Goal: Book appointment/travel/reservation

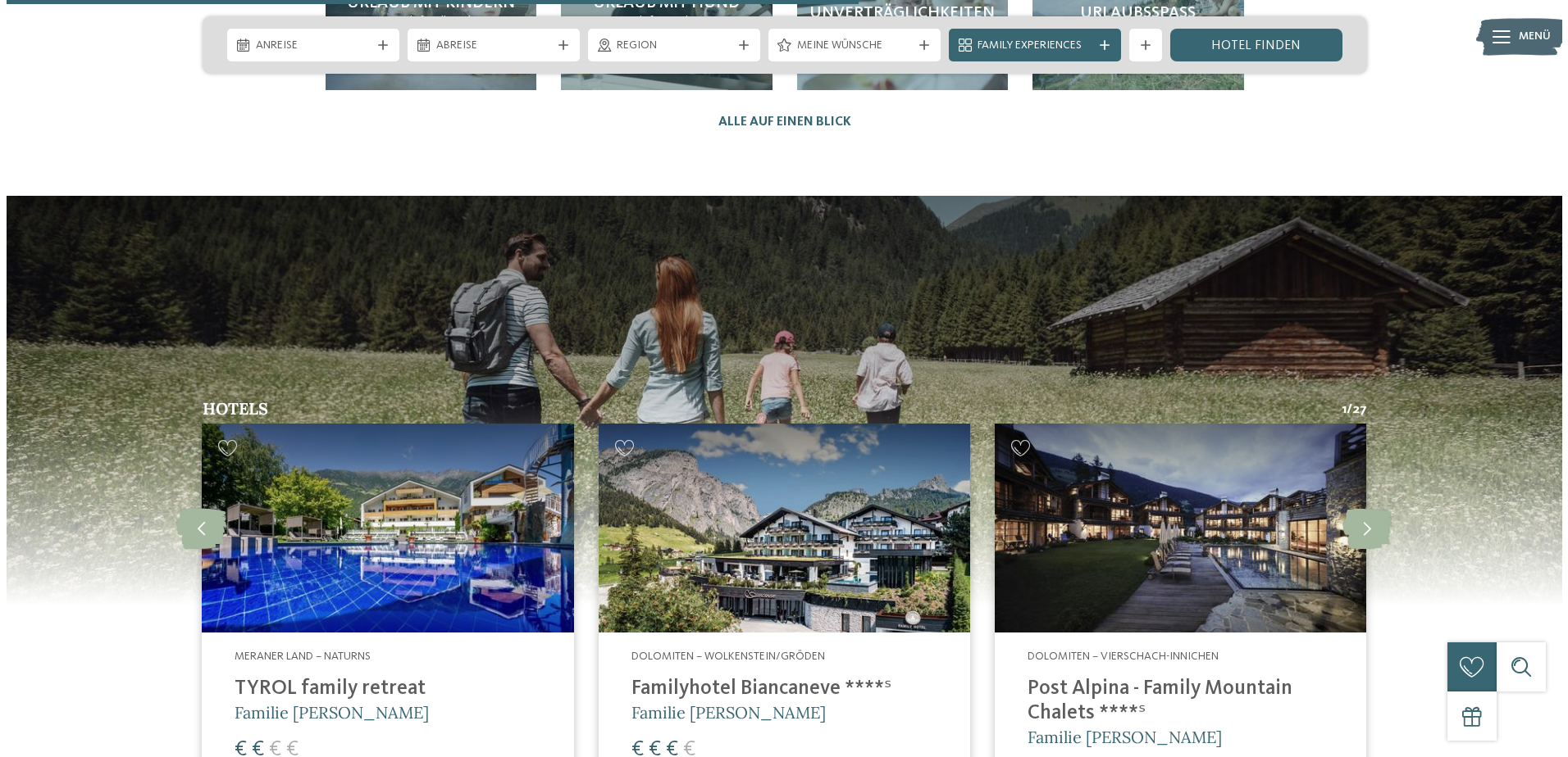
scroll to position [4179, 0]
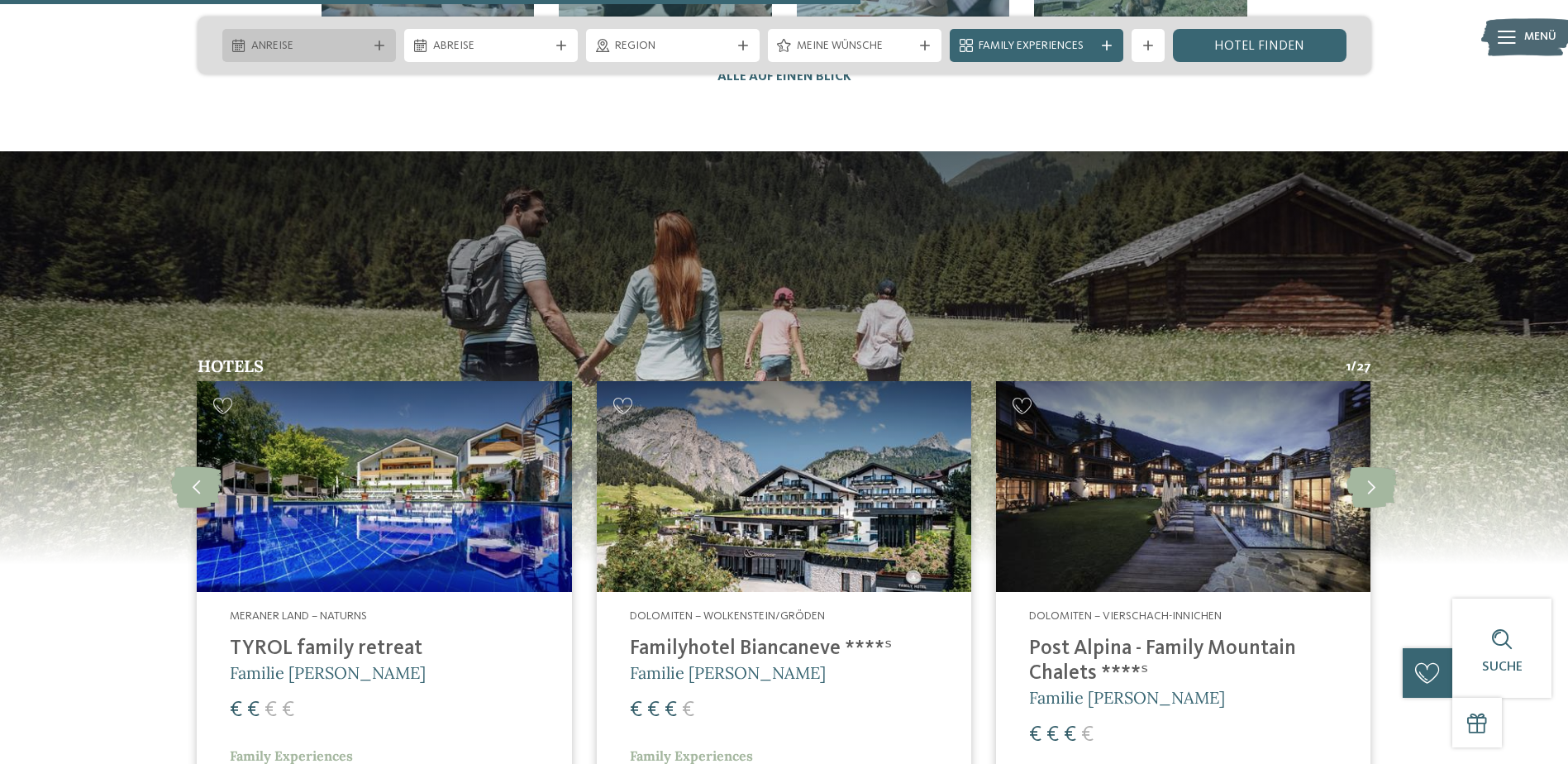
click at [367, 48] on div "Anreise" at bounding box center [309, 45] width 124 height 18
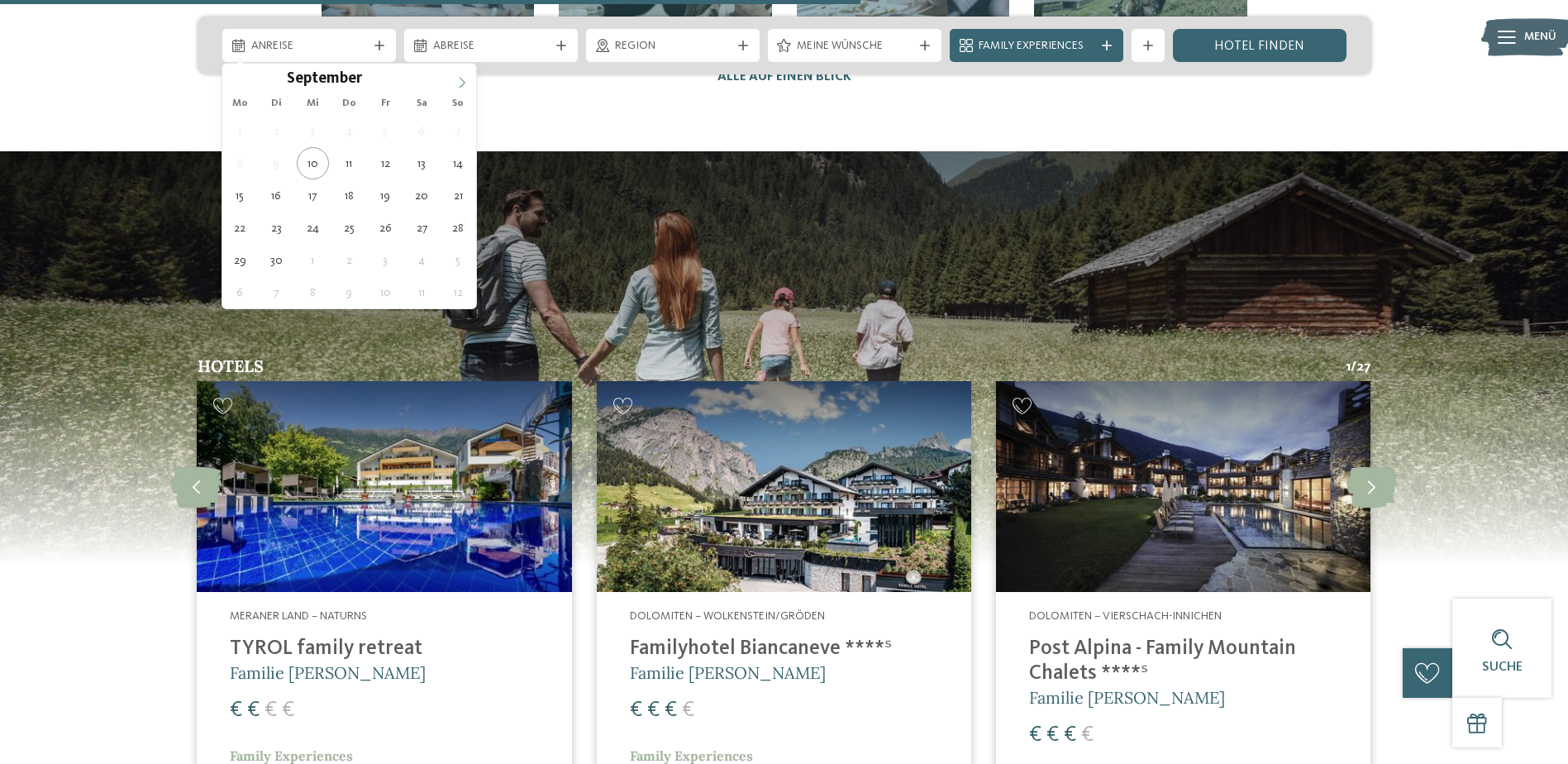
click at [457, 80] on icon at bounding box center [462, 83] width 12 height 12
type div "12.10.2025"
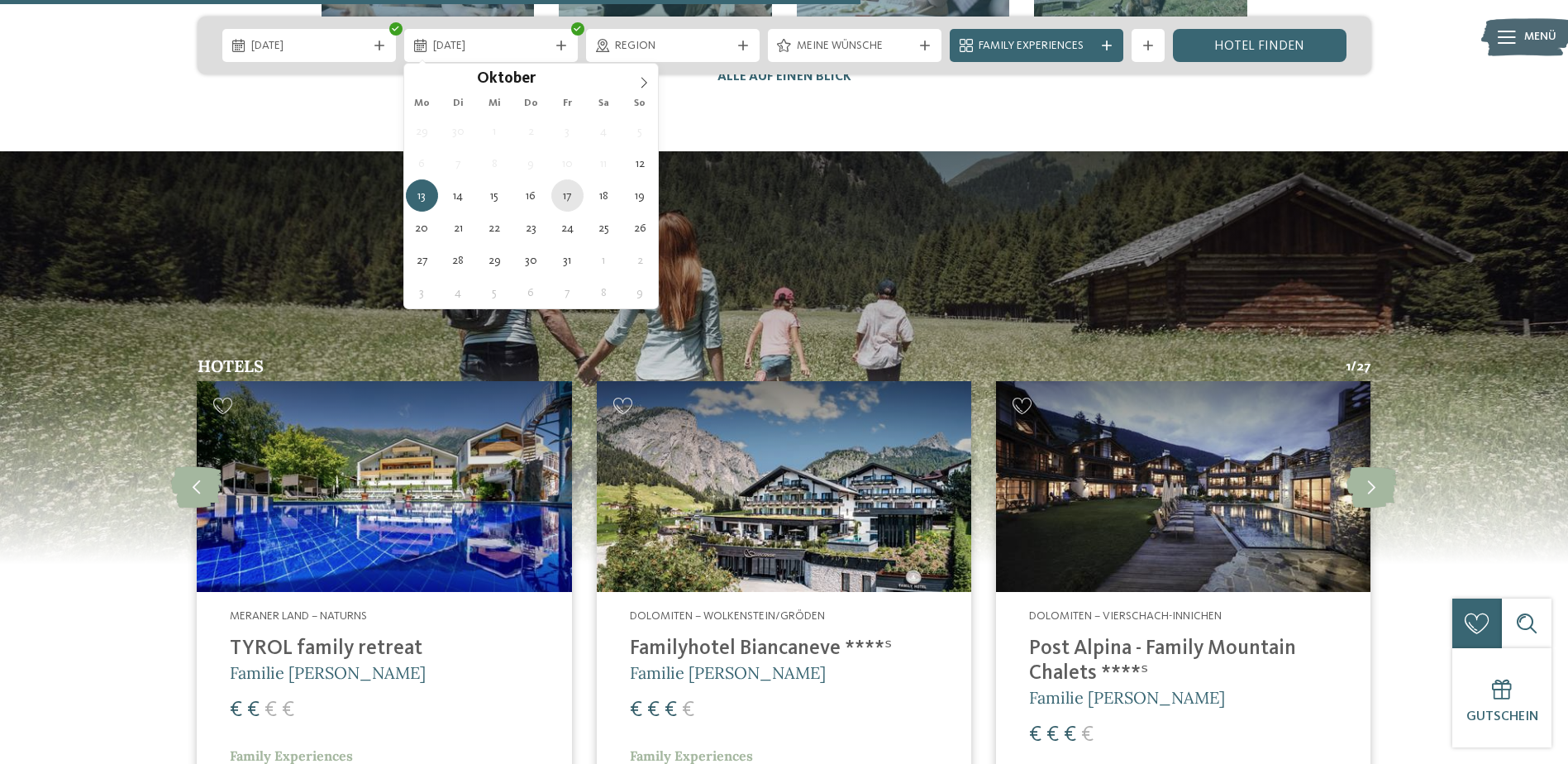
type div "17.10.2025"
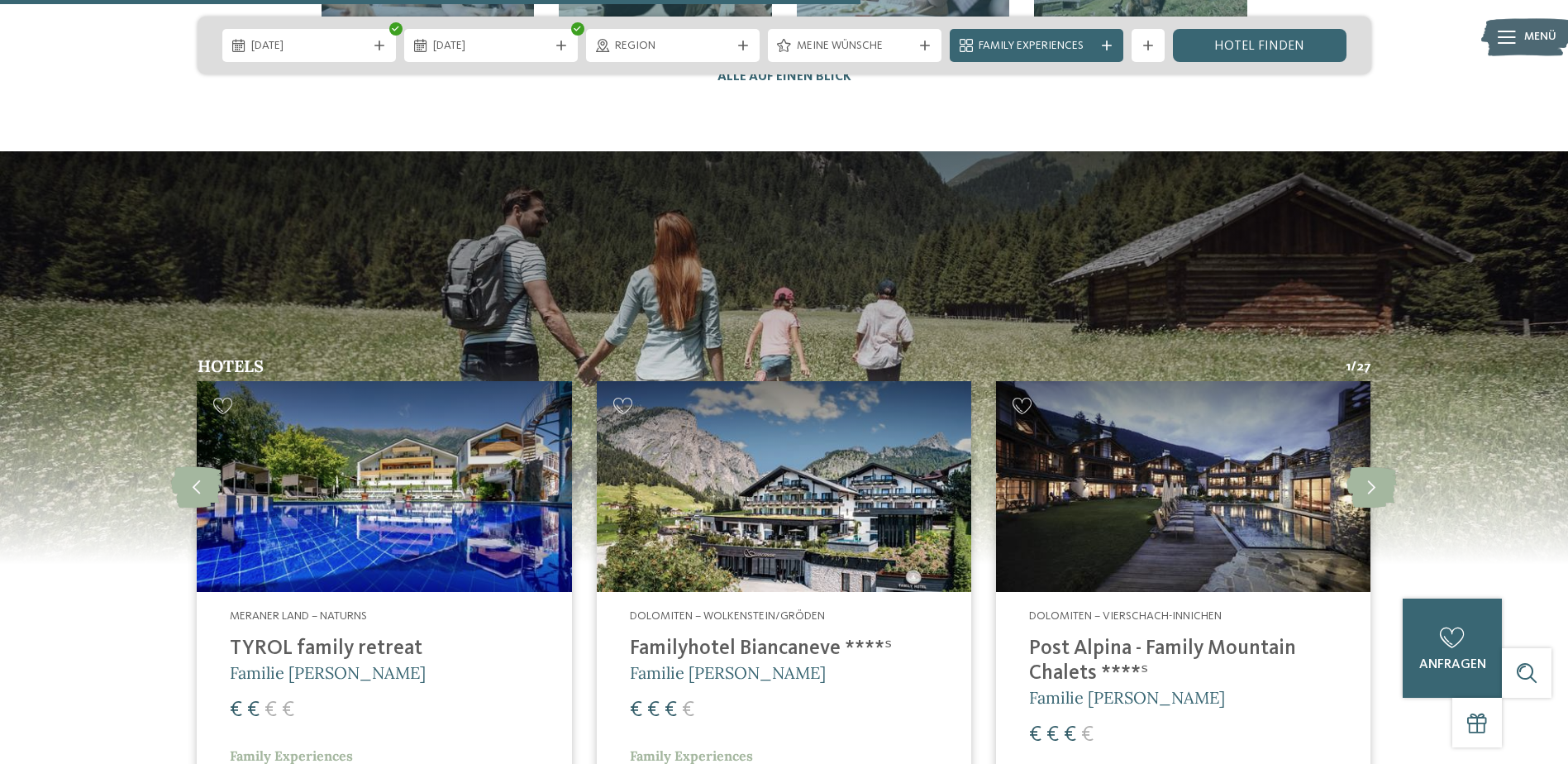
click at [901, 35] on div "Meine Wünsche" at bounding box center [854, 45] width 174 height 33
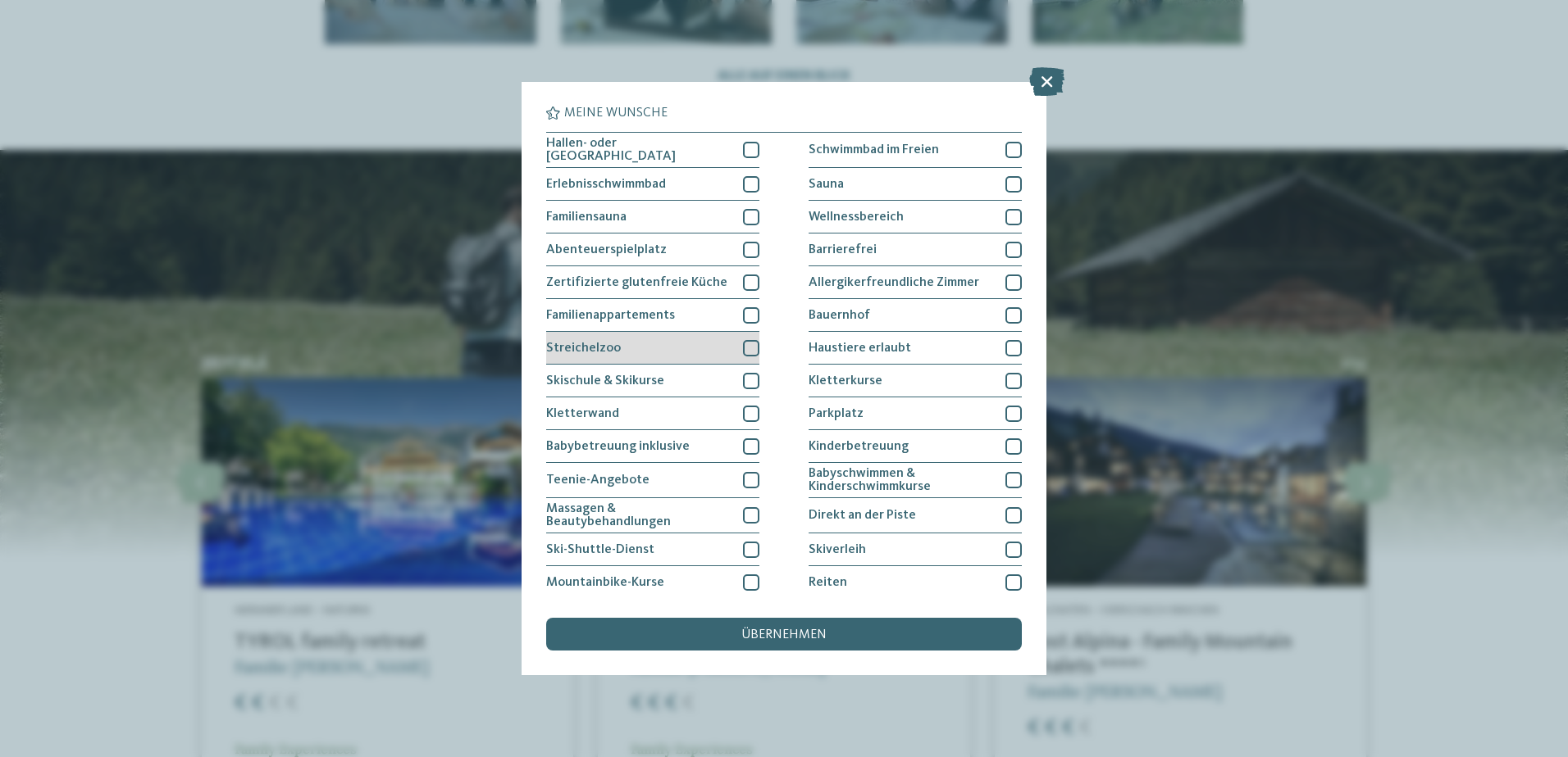
click at [725, 347] on div "Streichelzoo" at bounding box center [652, 348] width 213 height 33
click at [727, 151] on div "Hallen- oder Schleusenbad" at bounding box center [652, 151] width 213 height 35
click at [683, 188] on div "Erlebnisschwimmbad" at bounding box center [652, 184] width 213 height 33
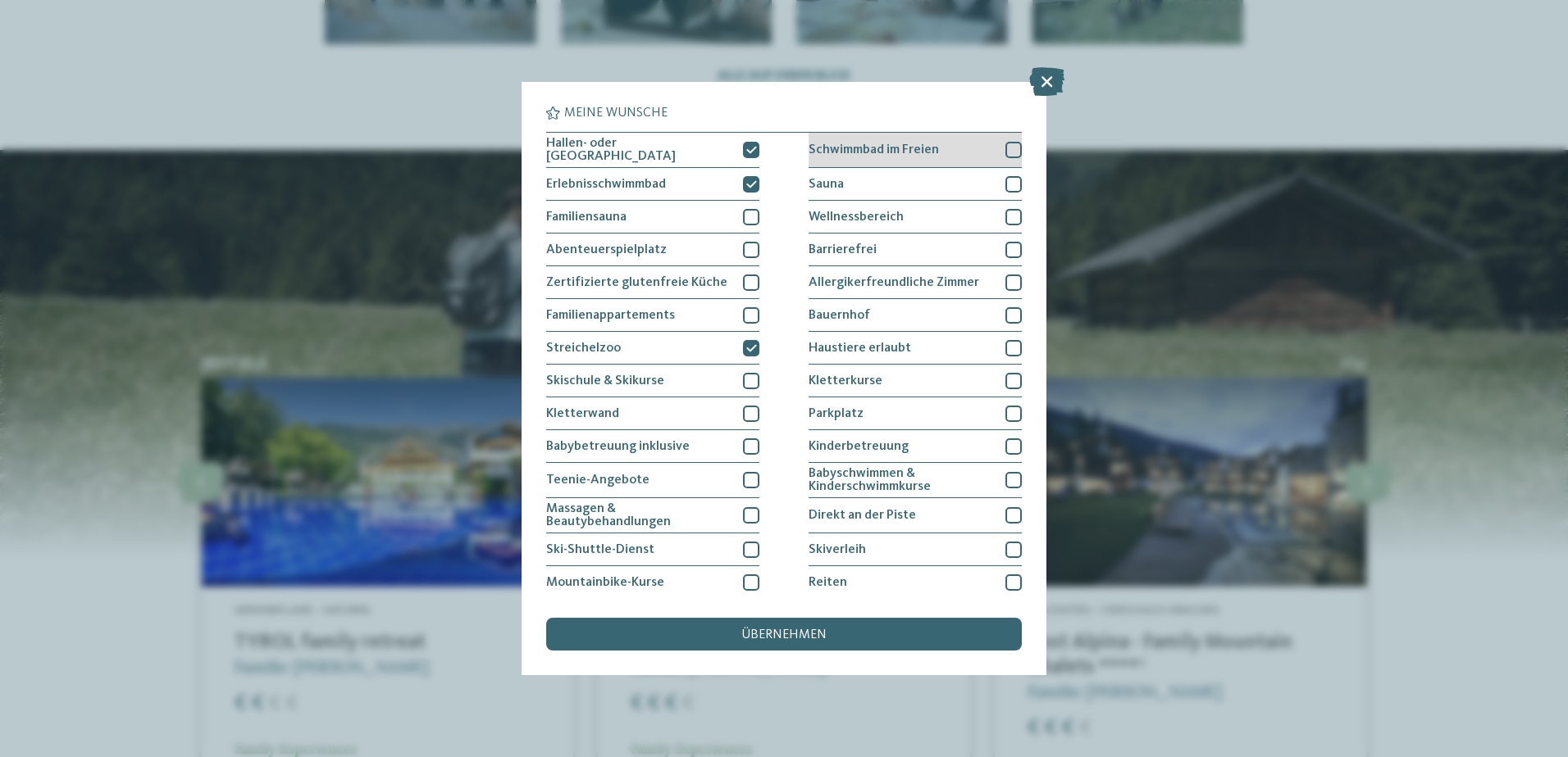
click at [855, 152] on span "Schwimmbad im Freien" at bounding box center [874, 151] width 130 height 13
click at [838, 310] on span "Bauernhof" at bounding box center [839, 315] width 61 height 13
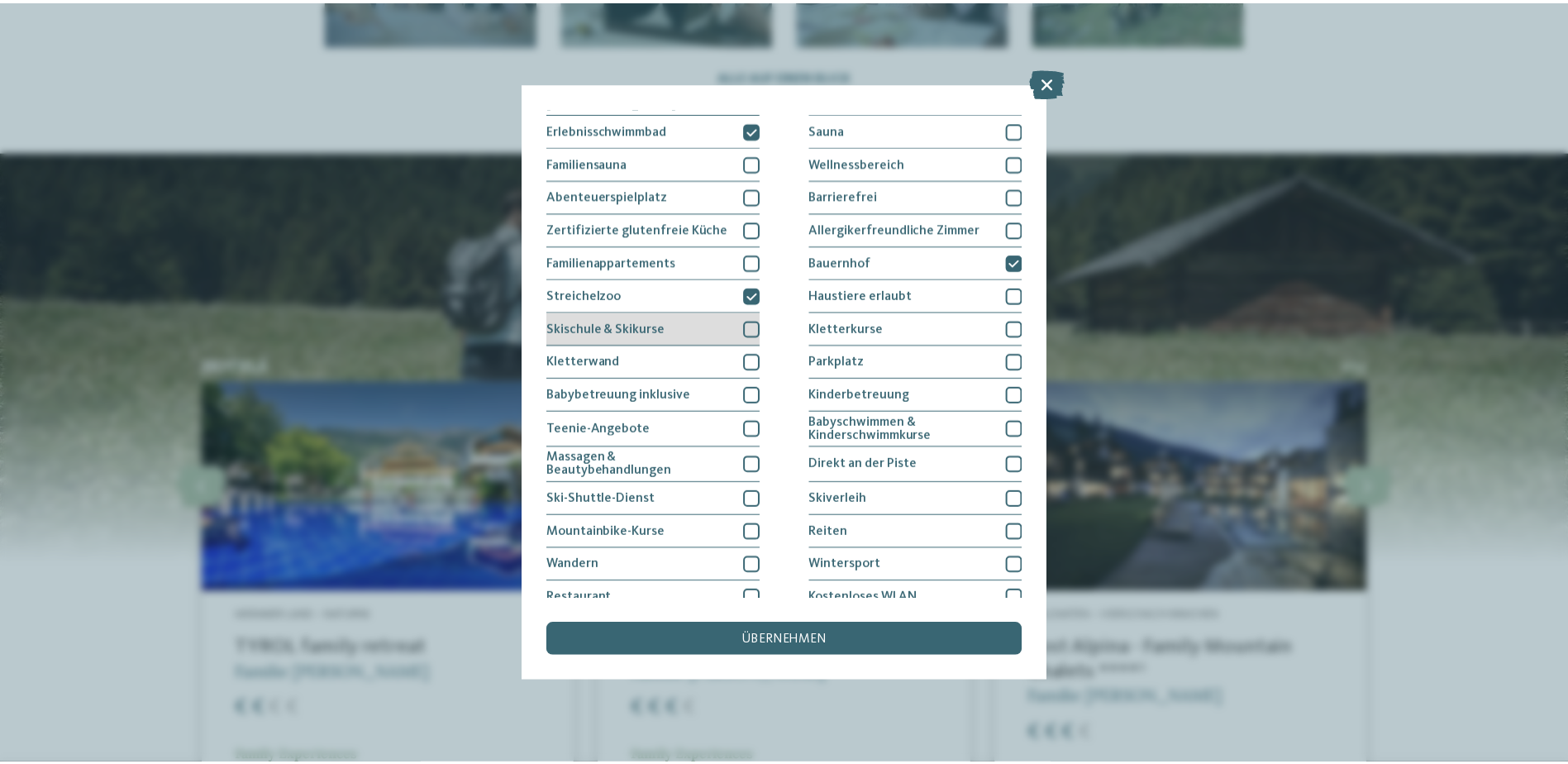
scroll to position [20, 0]
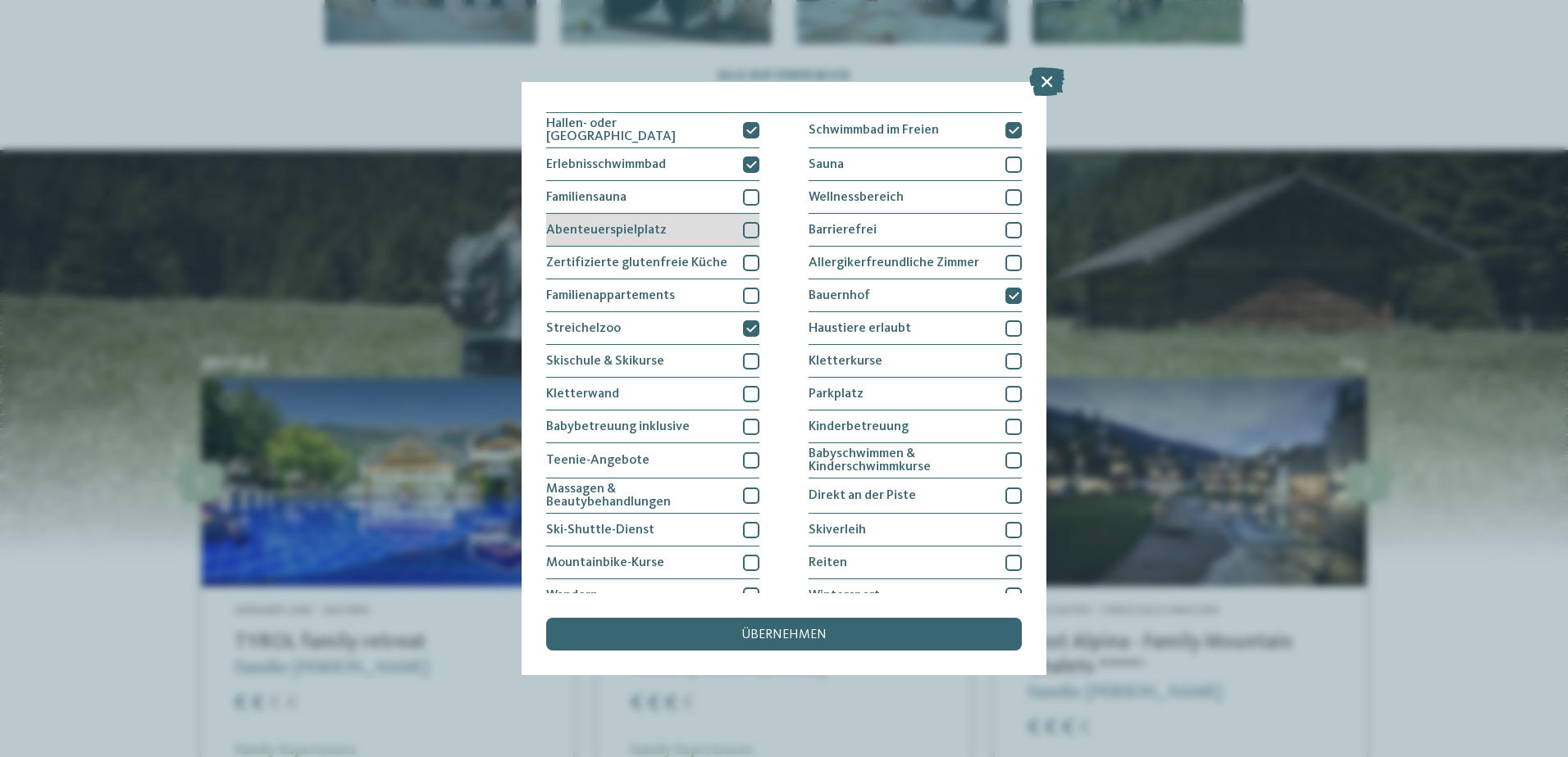
click at [672, 232] on div "Abenteuerspielplatz" at bounding box center [652, 230] width 213 height 33
click at [787, 627] on div "übernehmen" at bounding box center [784, 634] width 476 height 33
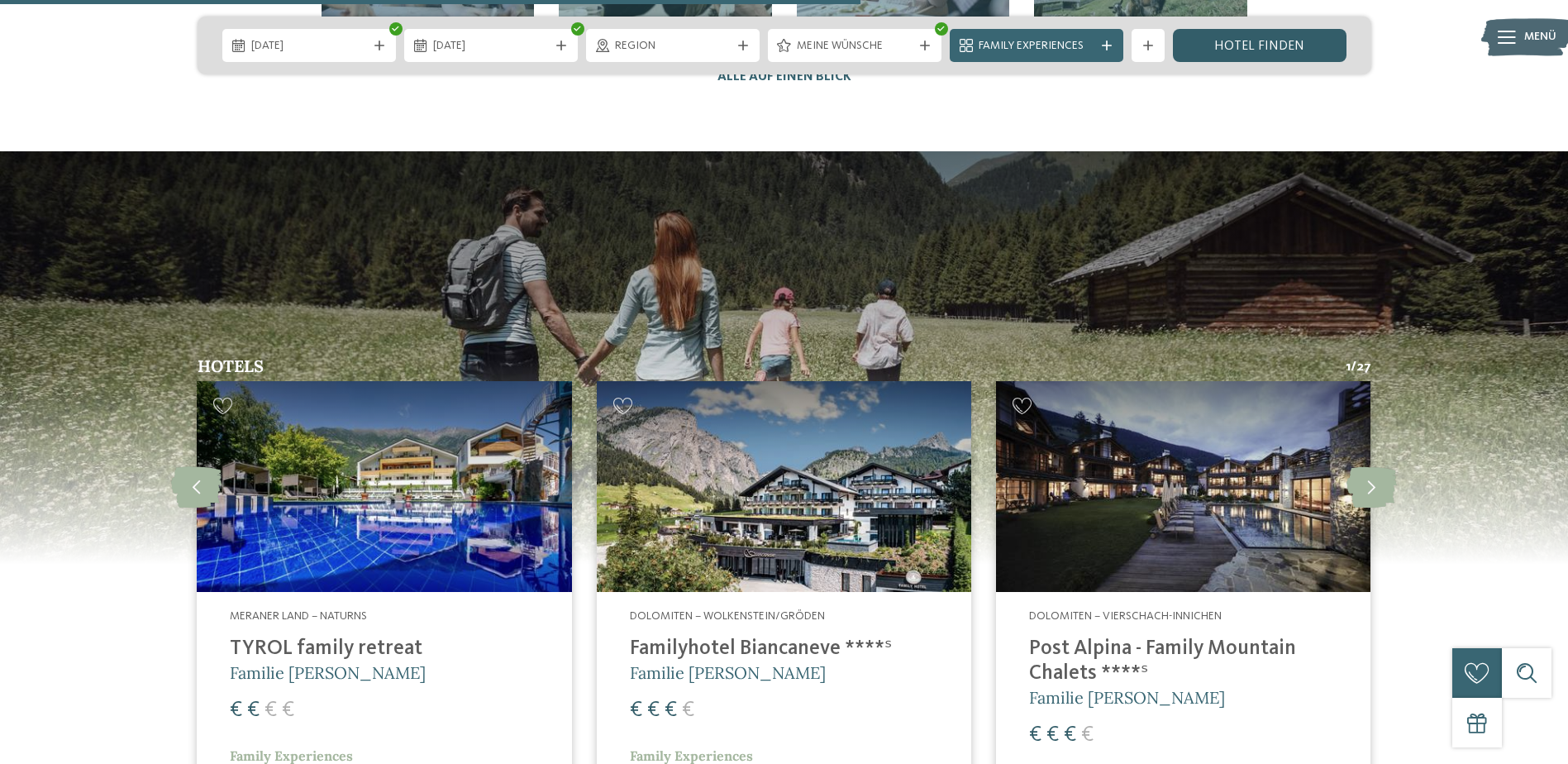
click at [1228, 53] on link "Hotel finden" at bounding box center [1260, 45] width 174 height 33
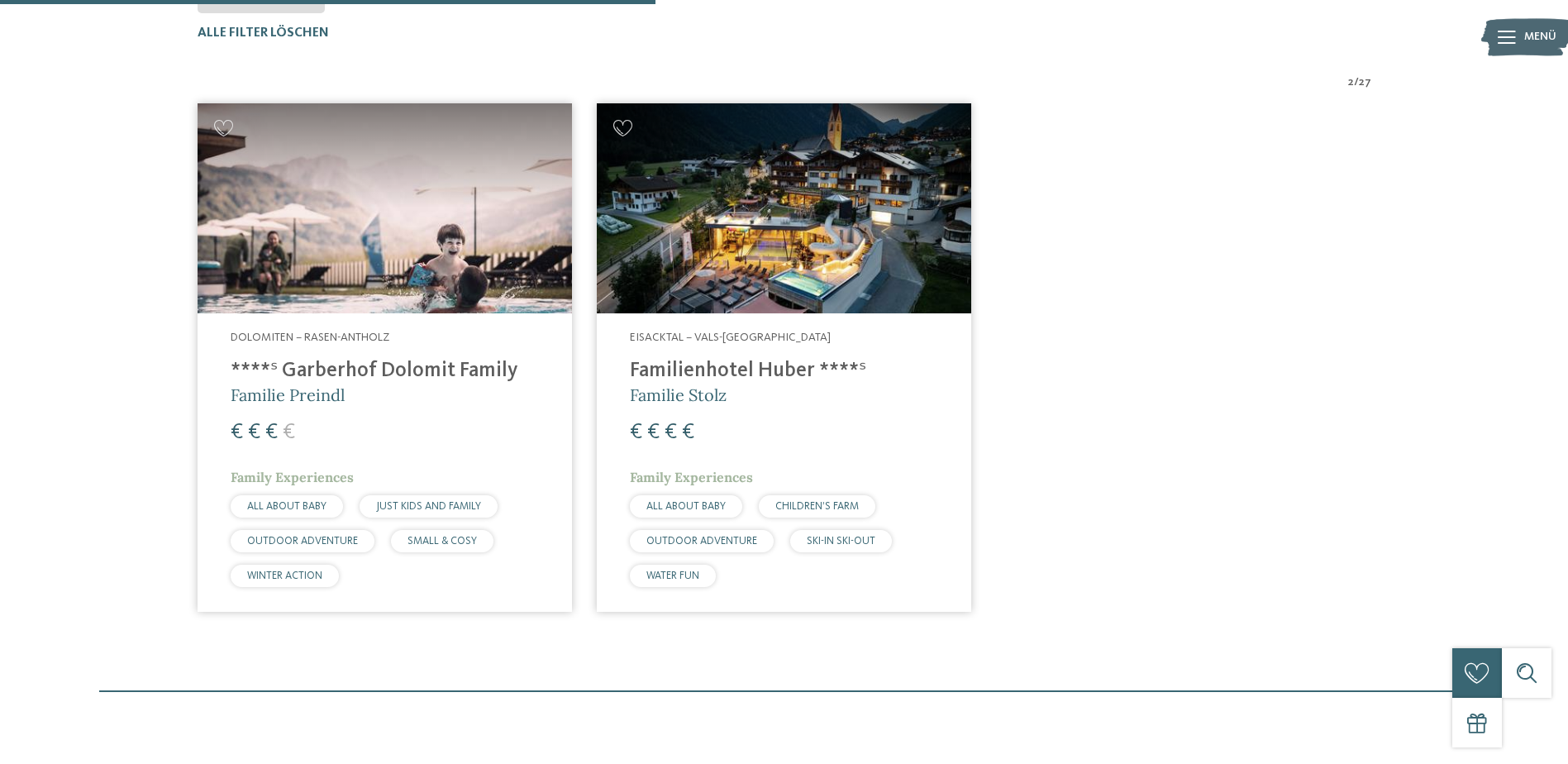
click at [767, 265] on img at bounding box center [783, 209] width 374 height 211
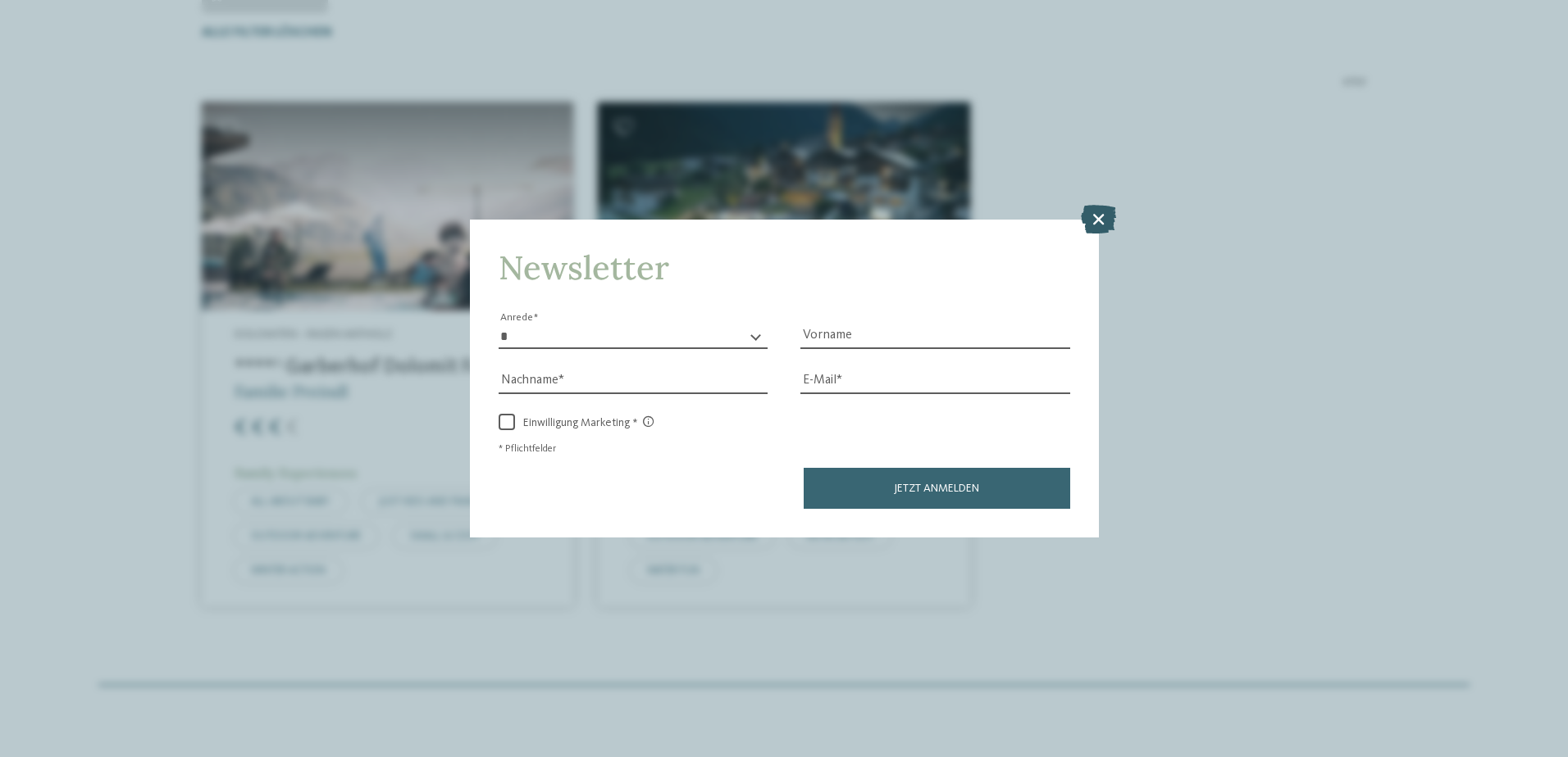
click at [1101, 229] on icon at bounding box center [1098, 219] width 35 height 29
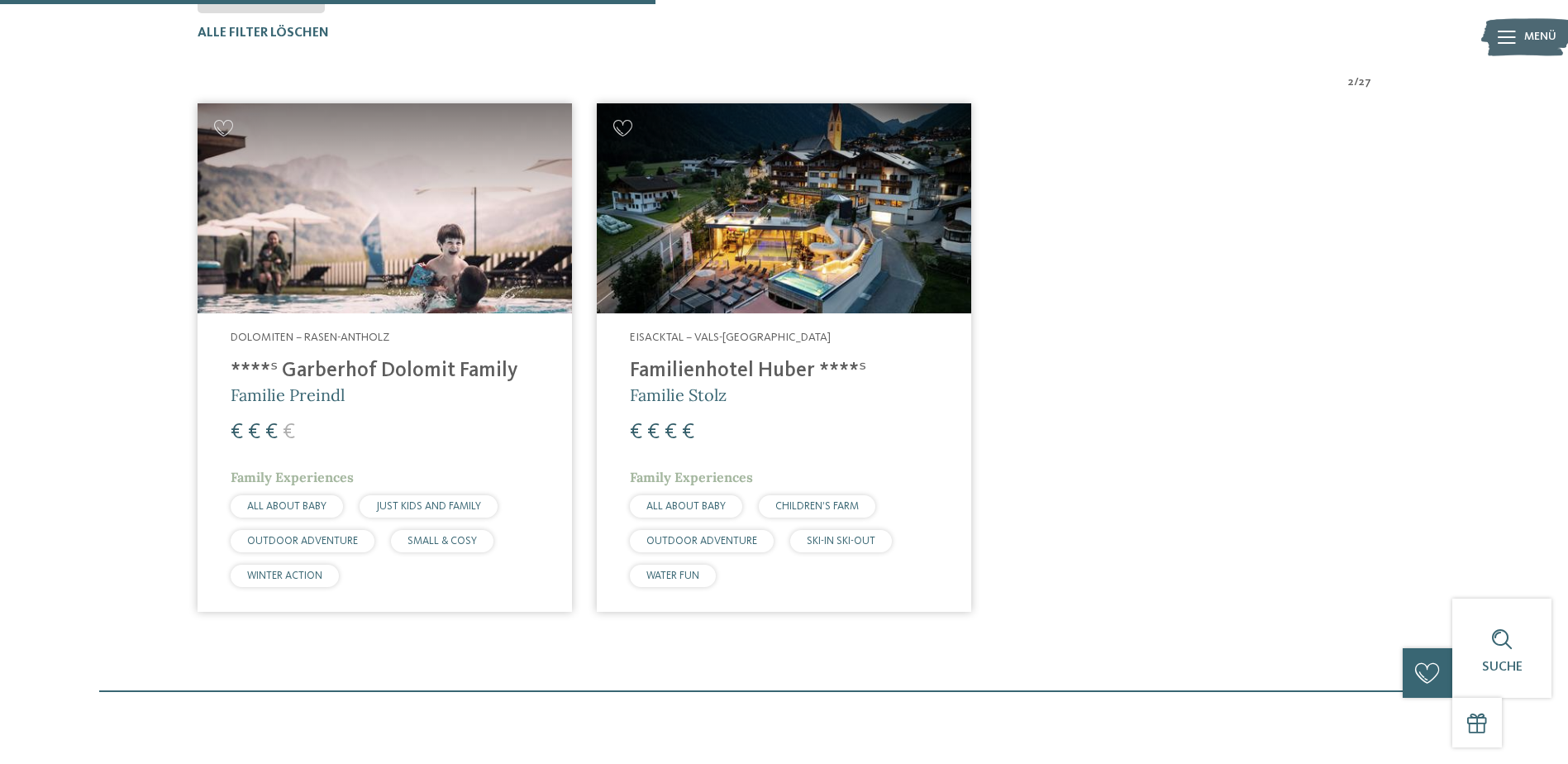
click at [430, 373] on h4 "****ˢ Garberhof Dolomit Family" at bounding box center [384, 371] width 308 height 25
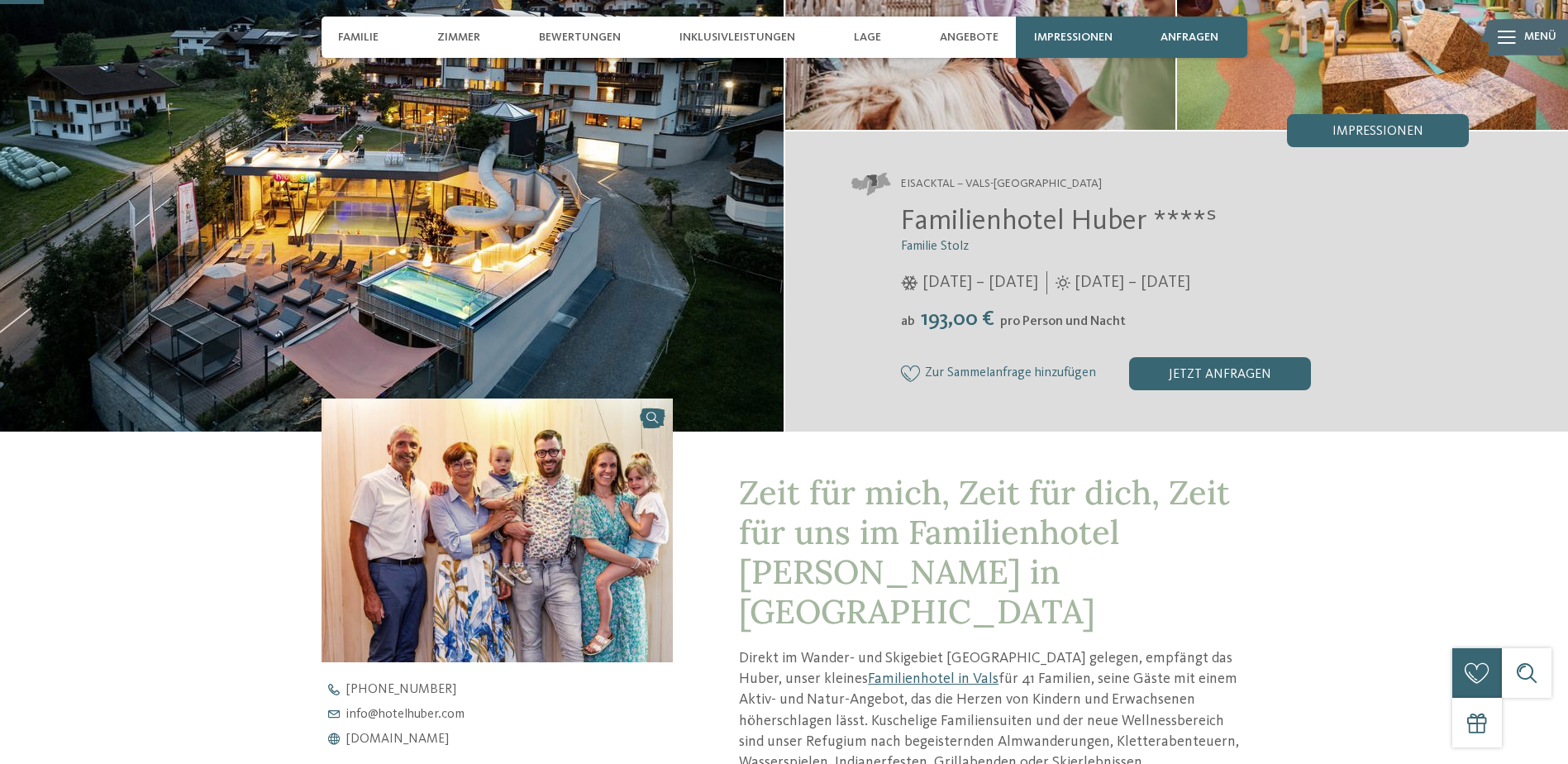
scroll to position [248, 0]
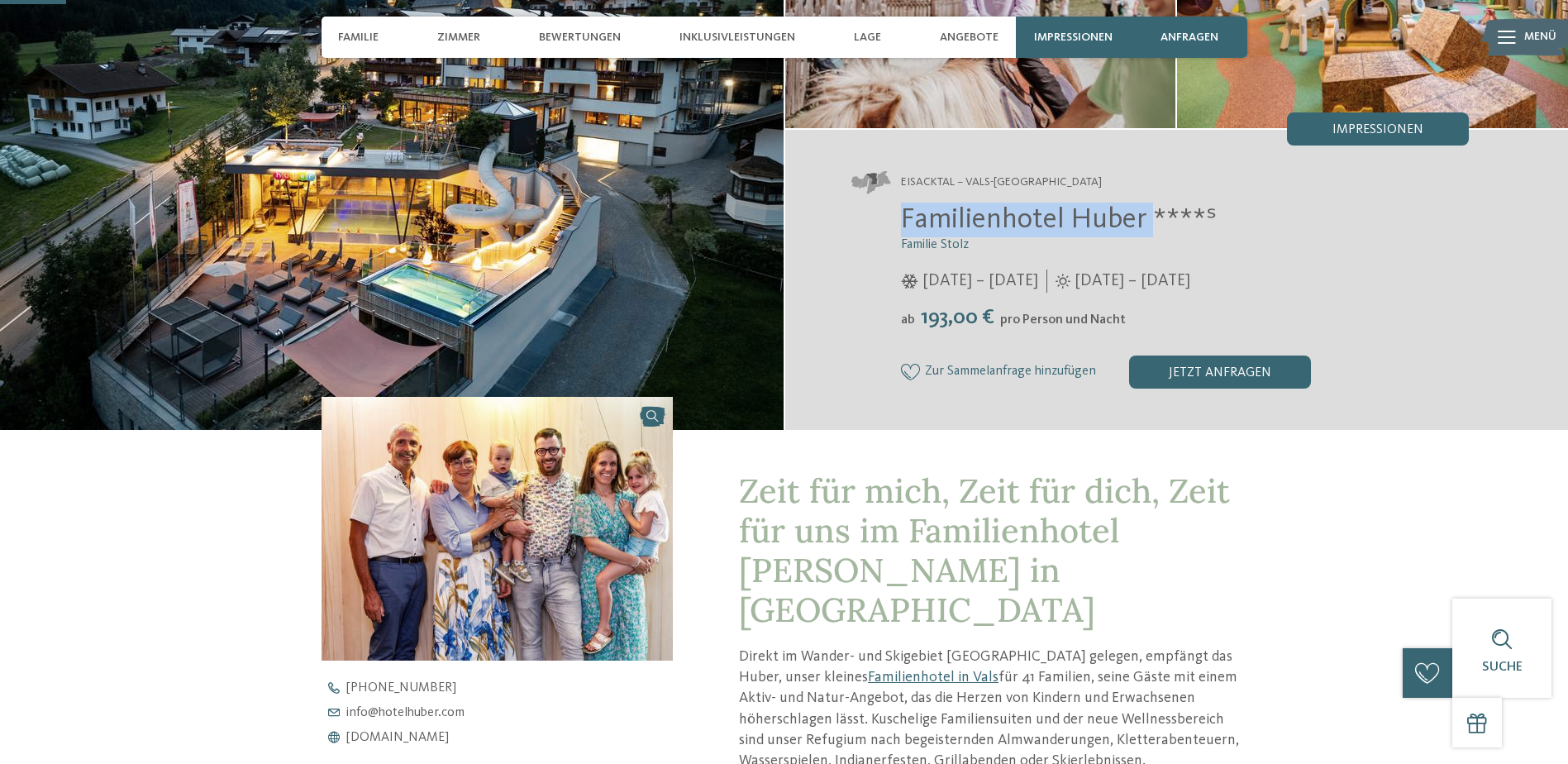
drag, startPoint x: 895, startPoint y: 214, endPoint x: 1153, endPoint y: 233, distance: 258.7
click at [1153, 233] on div "Familienhotel Huber ****ˢ Familie Stolz 05.12.2025 – 12.04.2026 01.05. – 05.12.…" at bounding box center [1161, 295] width 619 height 186
copy span "Familienhotel Huber"
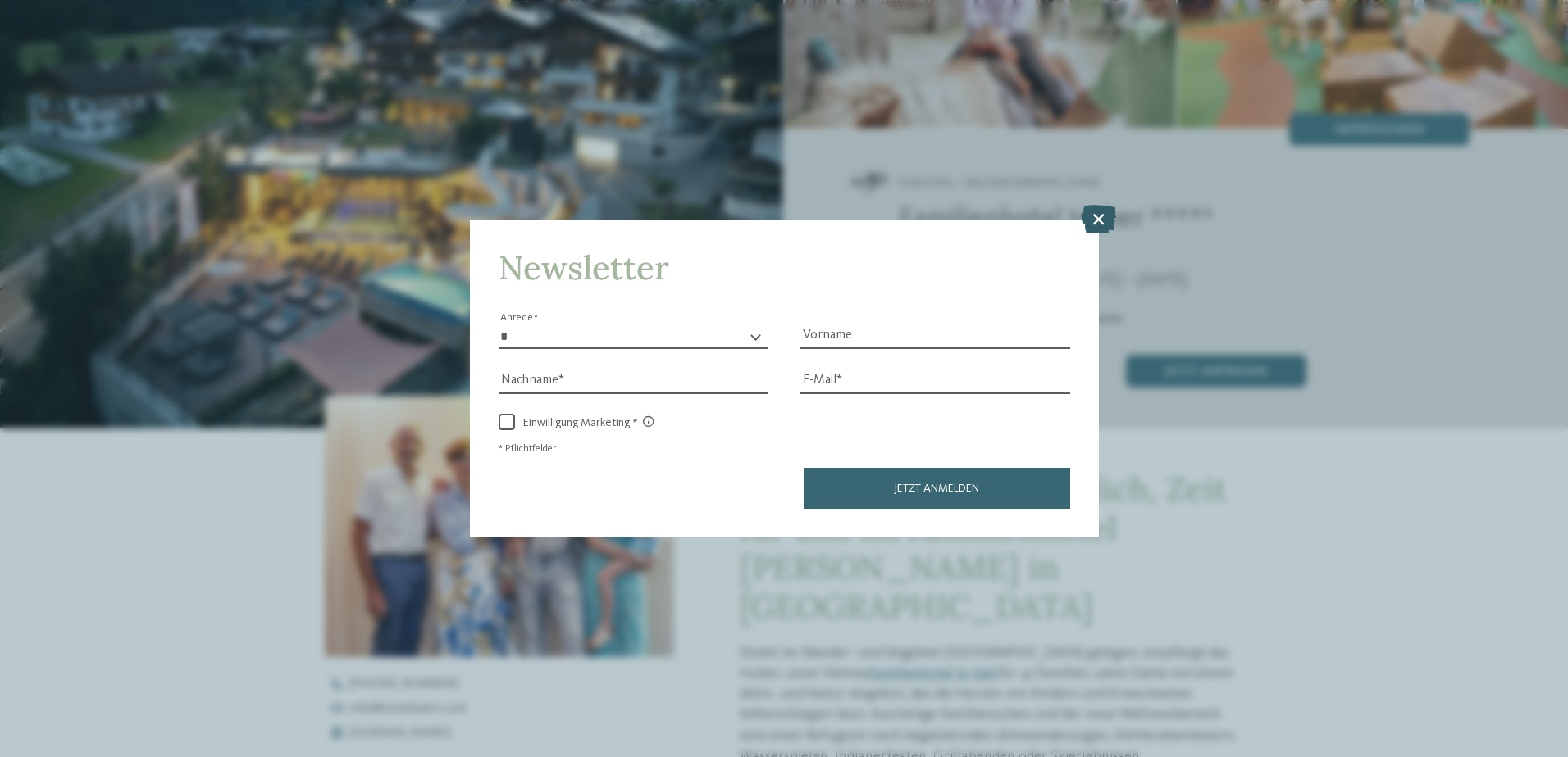
click at [1091, 220] on icon at bounding box center [1098, 219] width 35 height 29
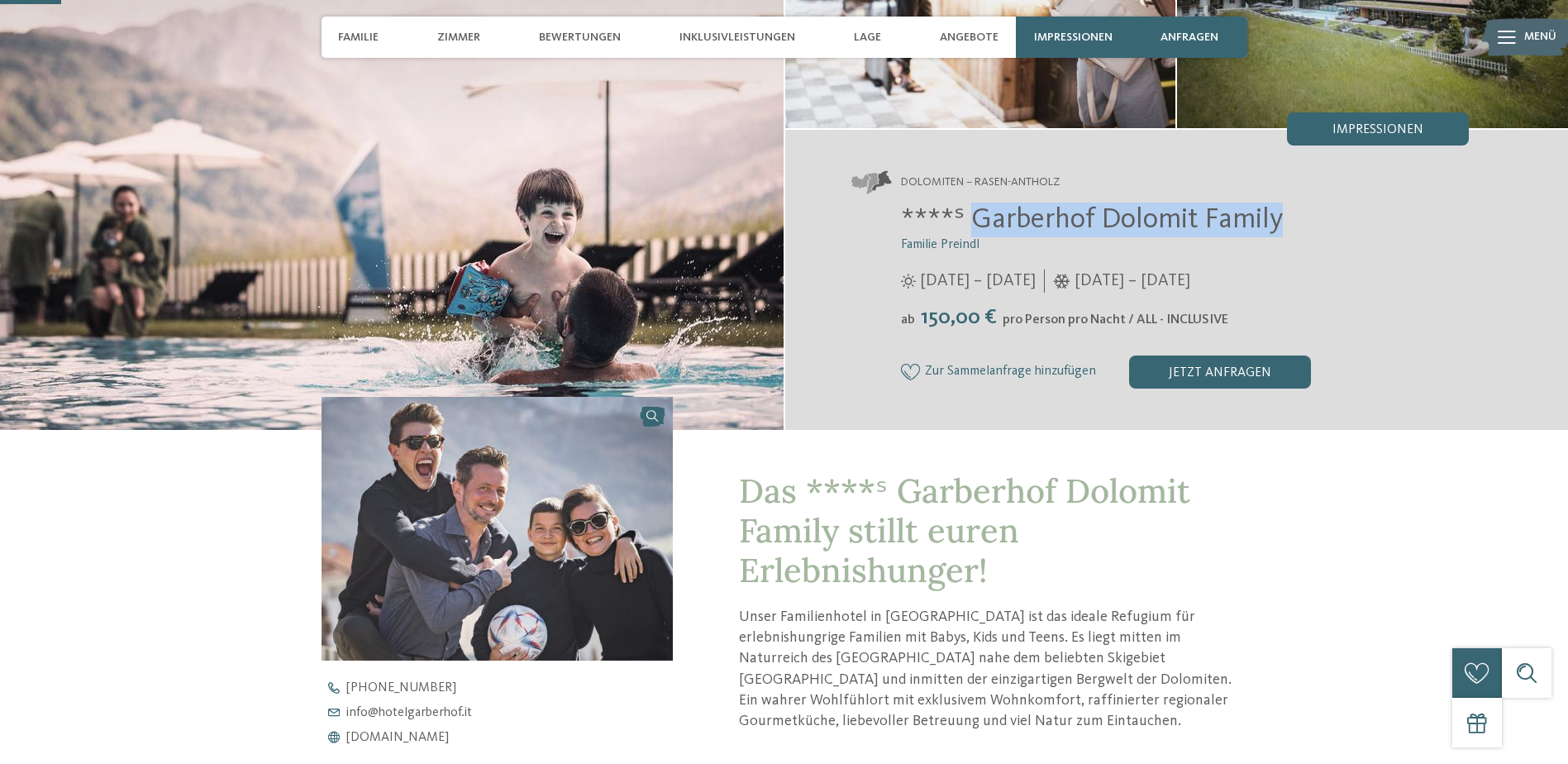
drag, startPoint x: 974, startPoint y: 218, endPoint x: 1275, endPoint y: 222, distance: 301.0
click at [1275, 222] on span "****ˢ Garberhof Dolomit Family" at bounding box center [1092, 220] width 382 height 29
copy span "Garberhof Dolomit Family"
